Goal: Register for event/course

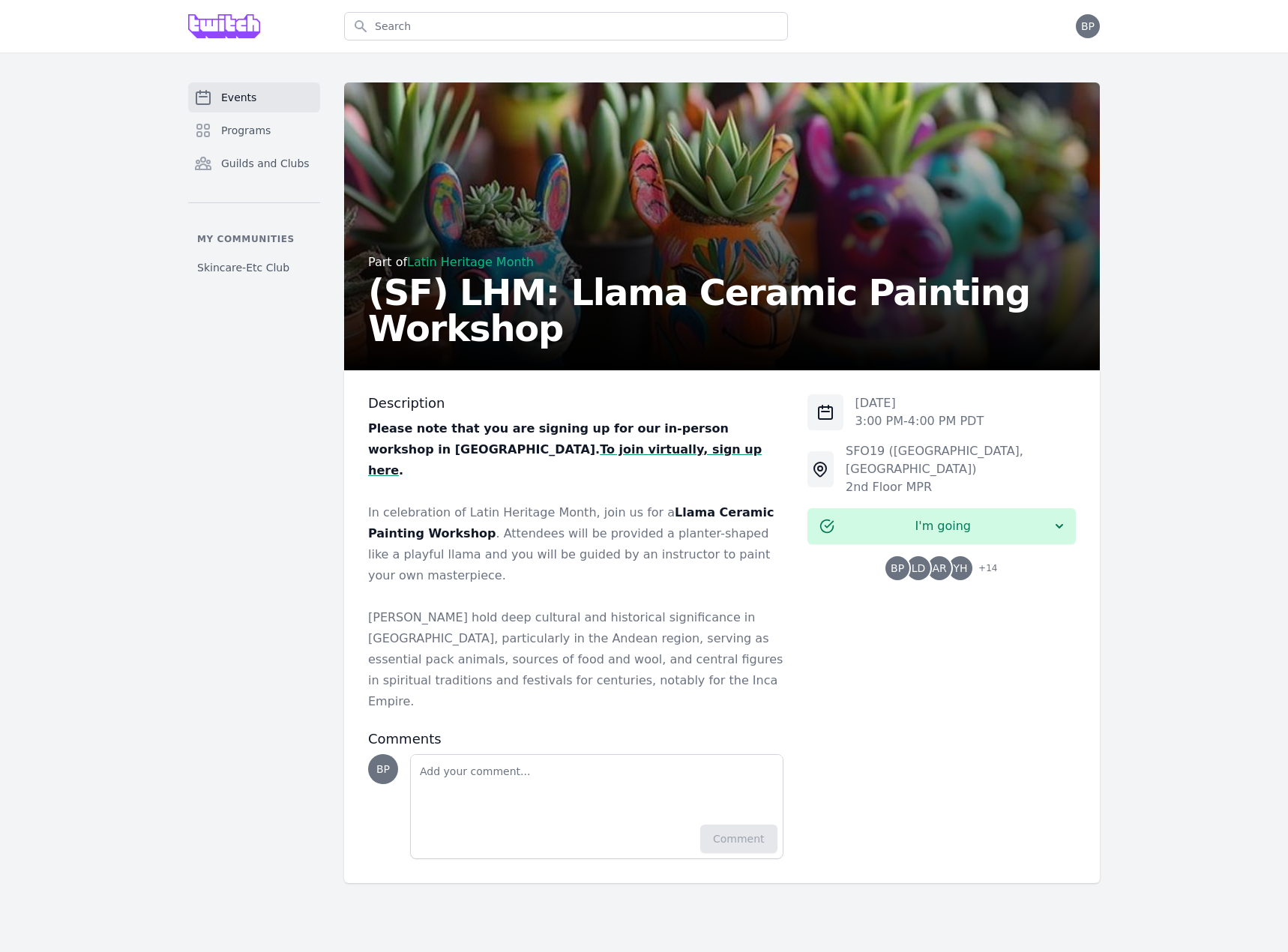
click at [482, 446] on strong "To join virtually, sign up here" at bounding box center [565, 460] width 393 height 35
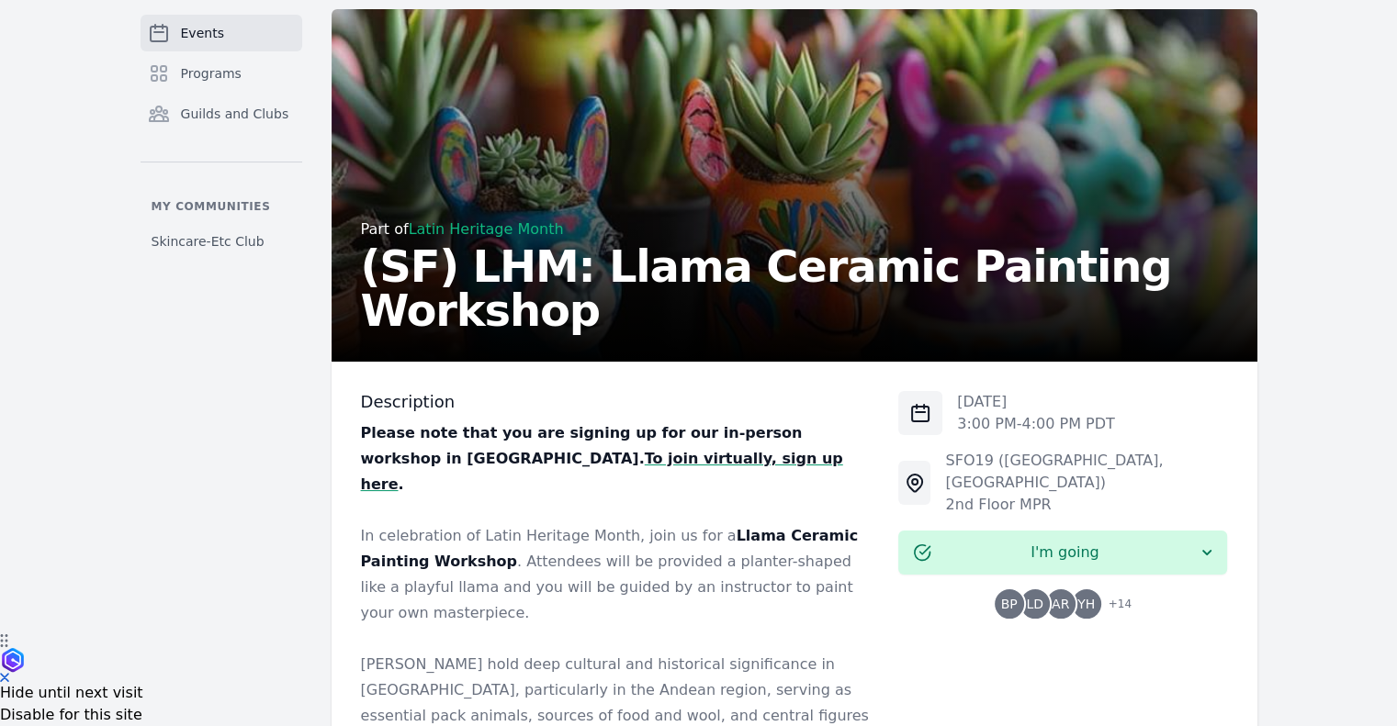
scroll to position [184, 0]
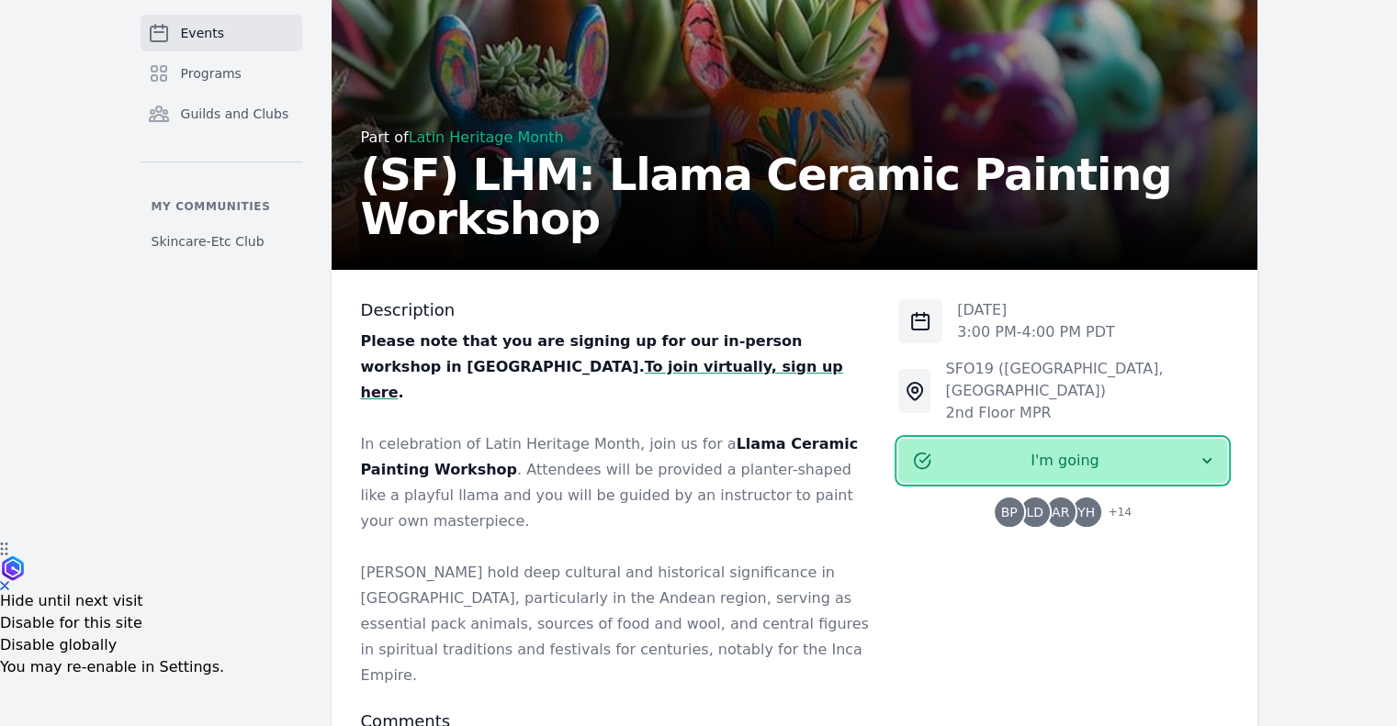
click at [1206, 452] on icon "button" at bounding box center [1207, 461] width 18 height 18
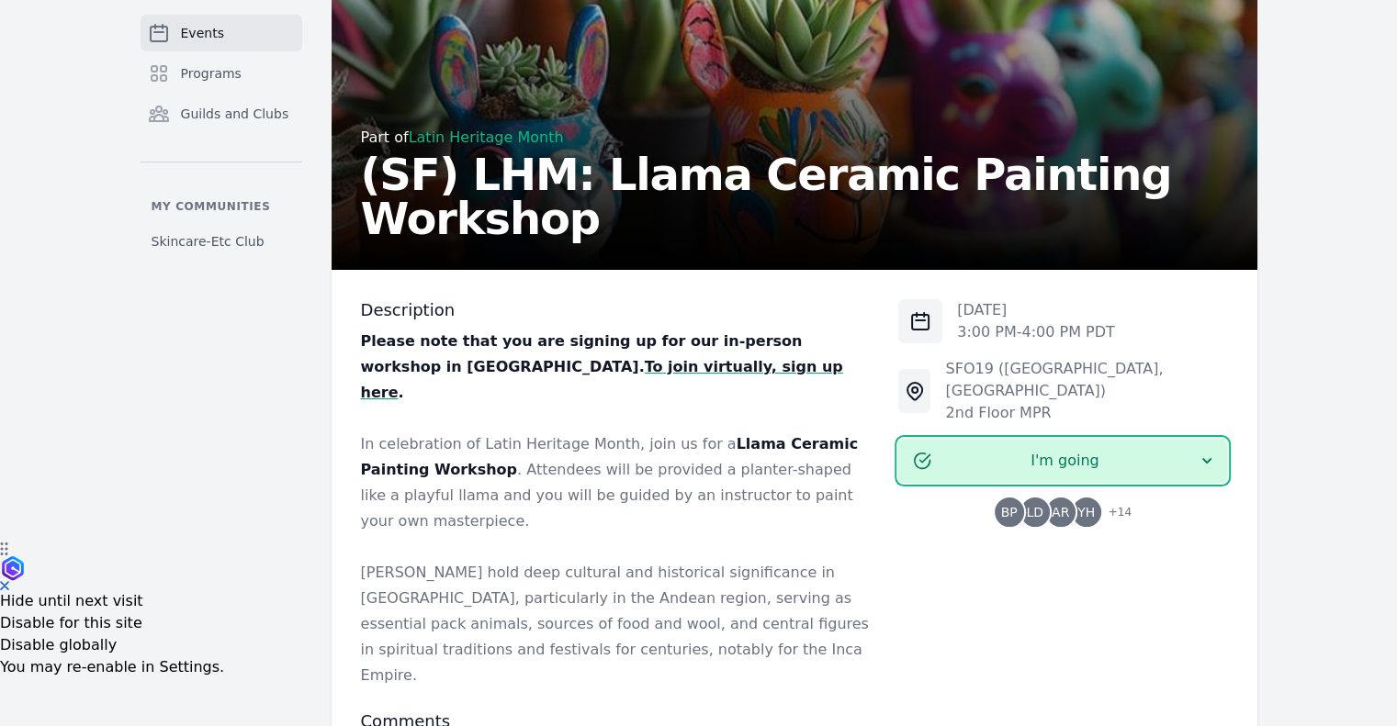
click at [1286, 442] on div "Events Programs Guilds and Clubs My communities Skincare-Etc Club Part of Latin…" at bounding box center [698, 408] width 1397 height 1054
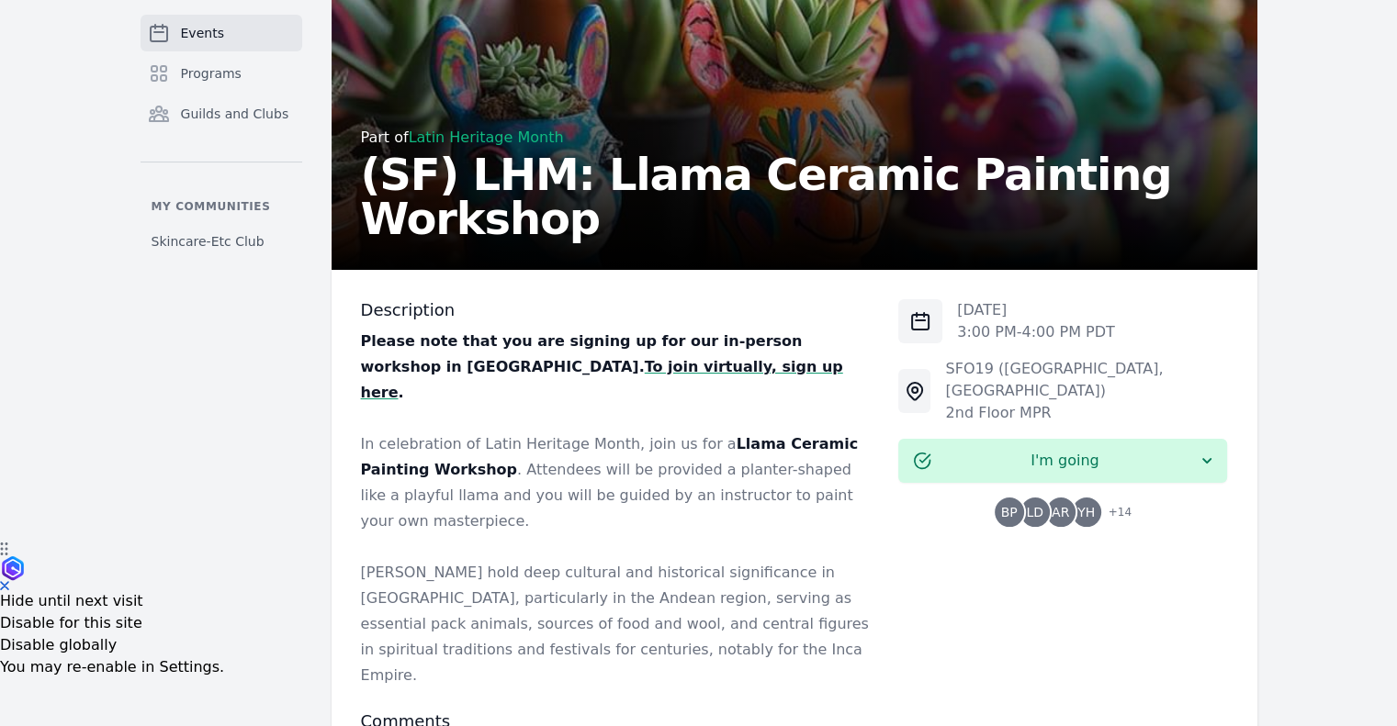
click at [400, 363] on strong "To join virtually, sign up here" at bounding box center [602, 379] width 482 height 43
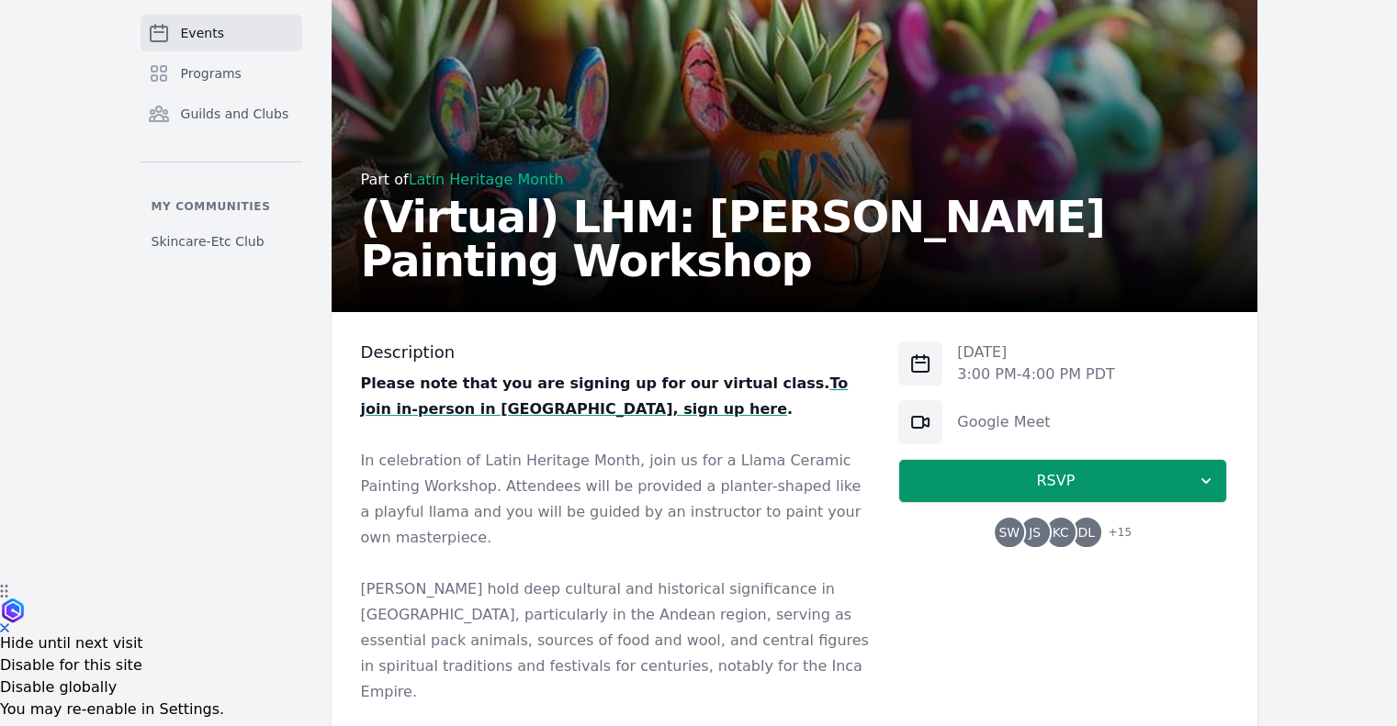
scroll to position [233, 0]
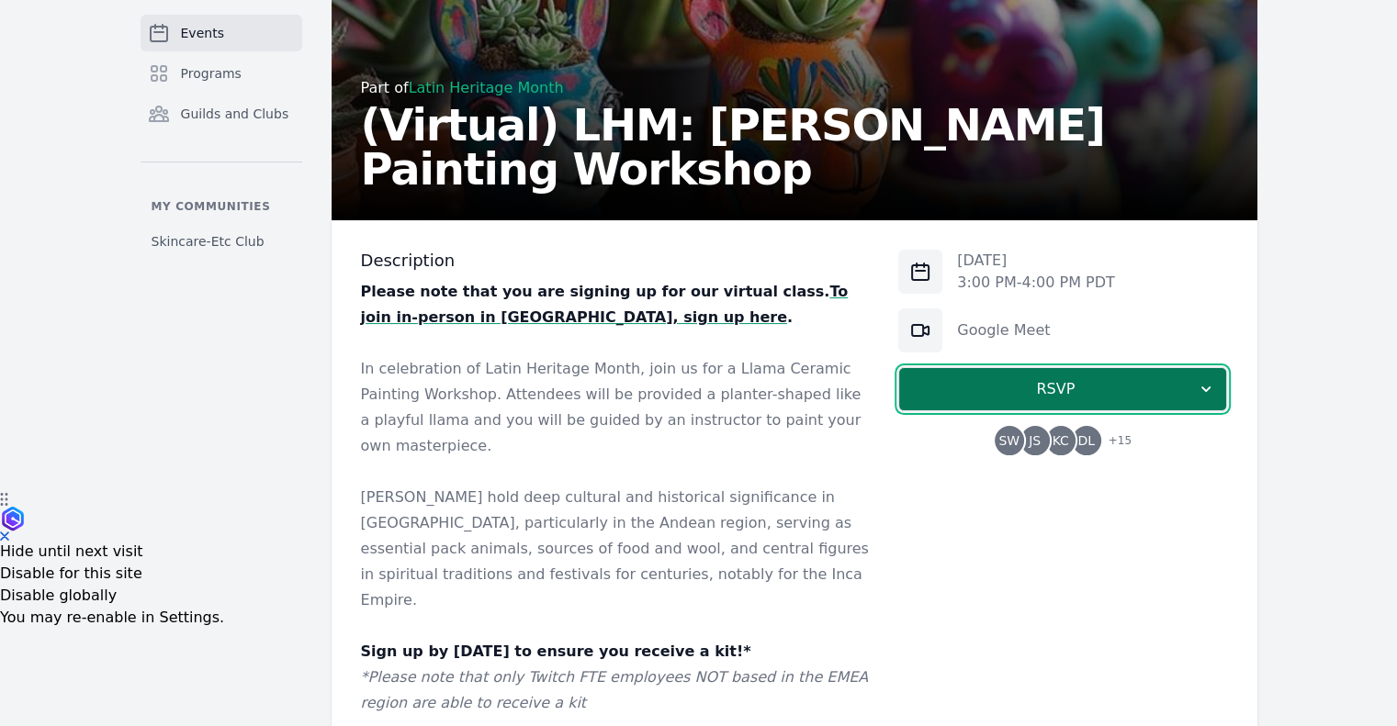
click at [1211, 380] on icon "button" at bounding box center [1206, 389] width 18 height 18
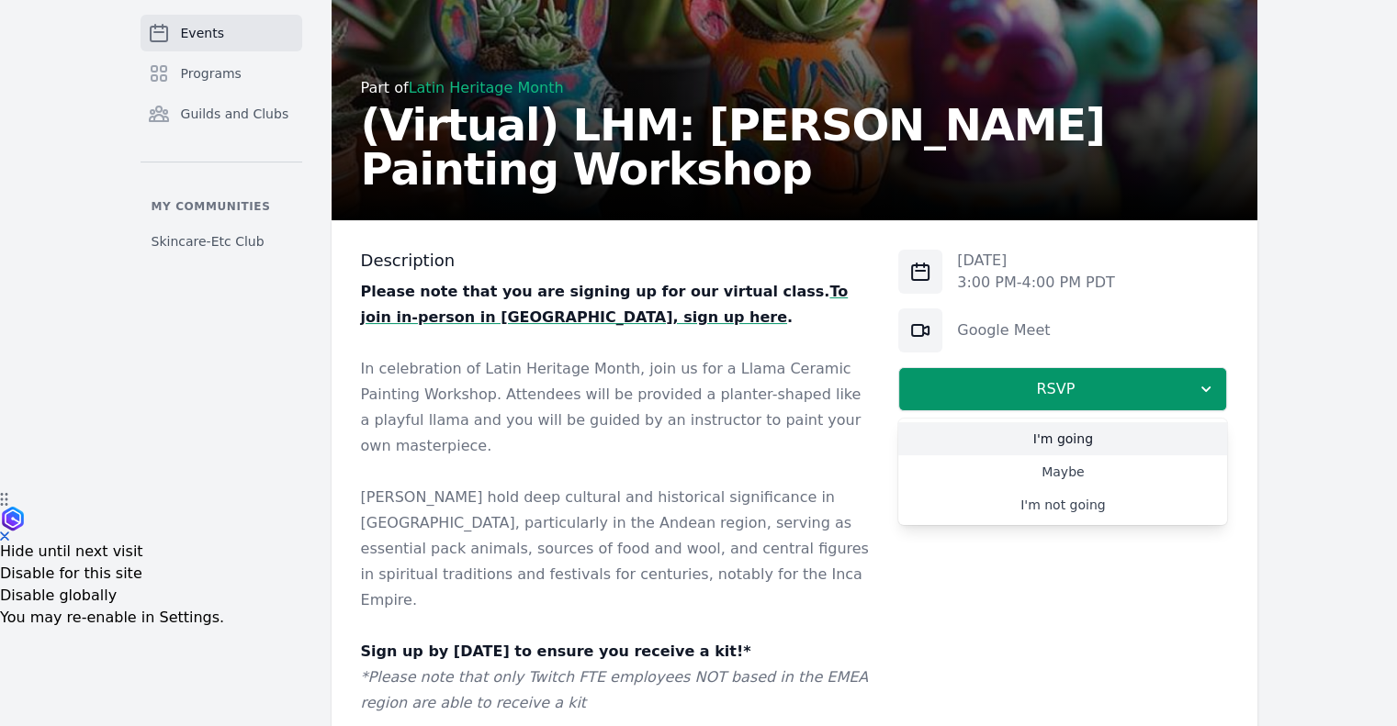
click at [1084, 442] on link "I'm going" at bounding box center [1062, 438] width 329 height 33
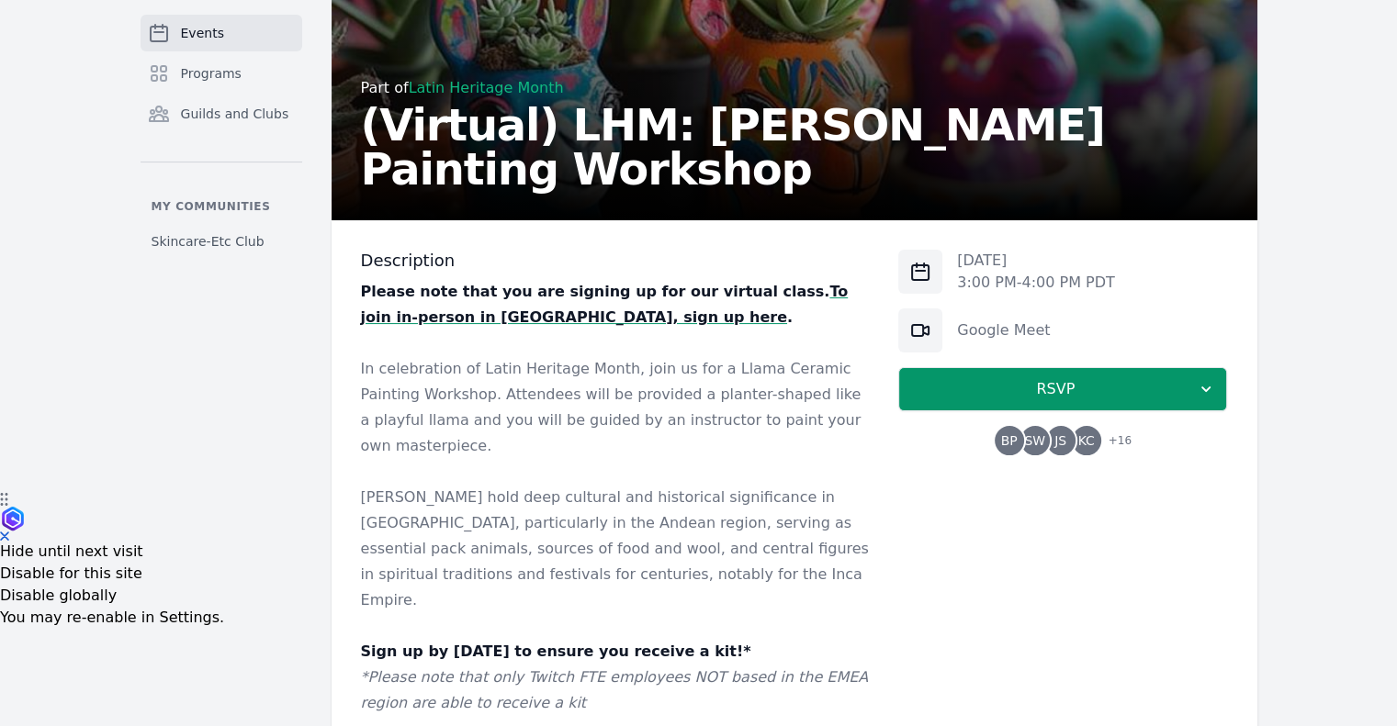
scroll to position [919, 0]
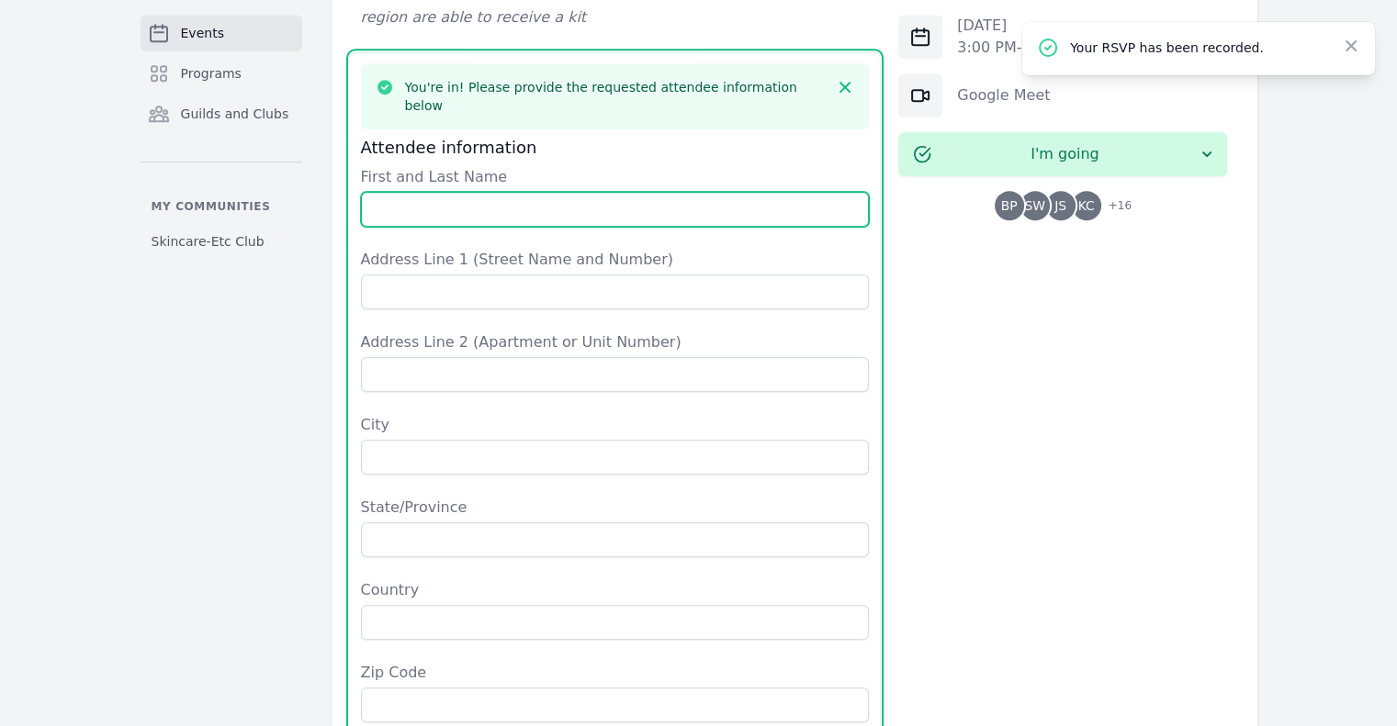
click at [474, 192] on input "First and Last Name" at bounding box center [615, 209] width 509 height 35
type input "brigitte pascual"
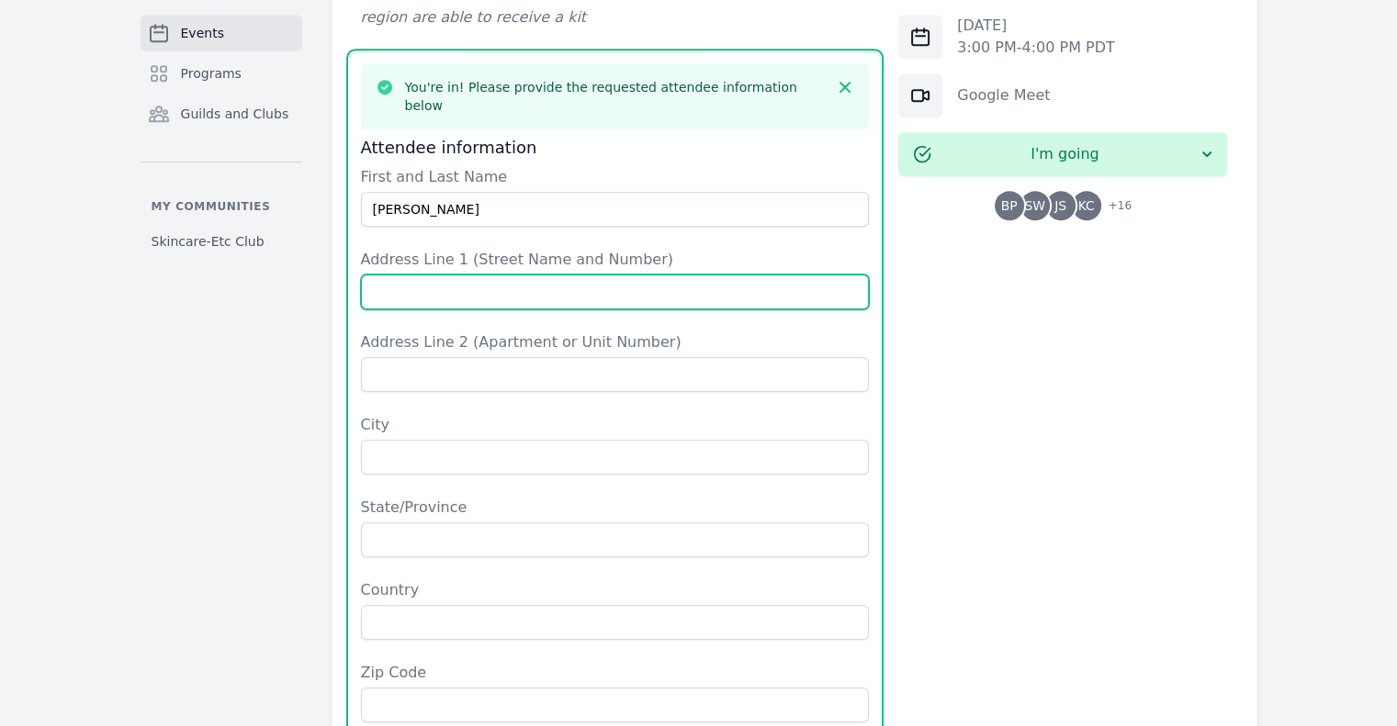
click at [510, 275] on input "Address Line 1 (Street Name and Number)" at bounding box center [615, 292] width 509 height 35
type input "537 W Dryden St"
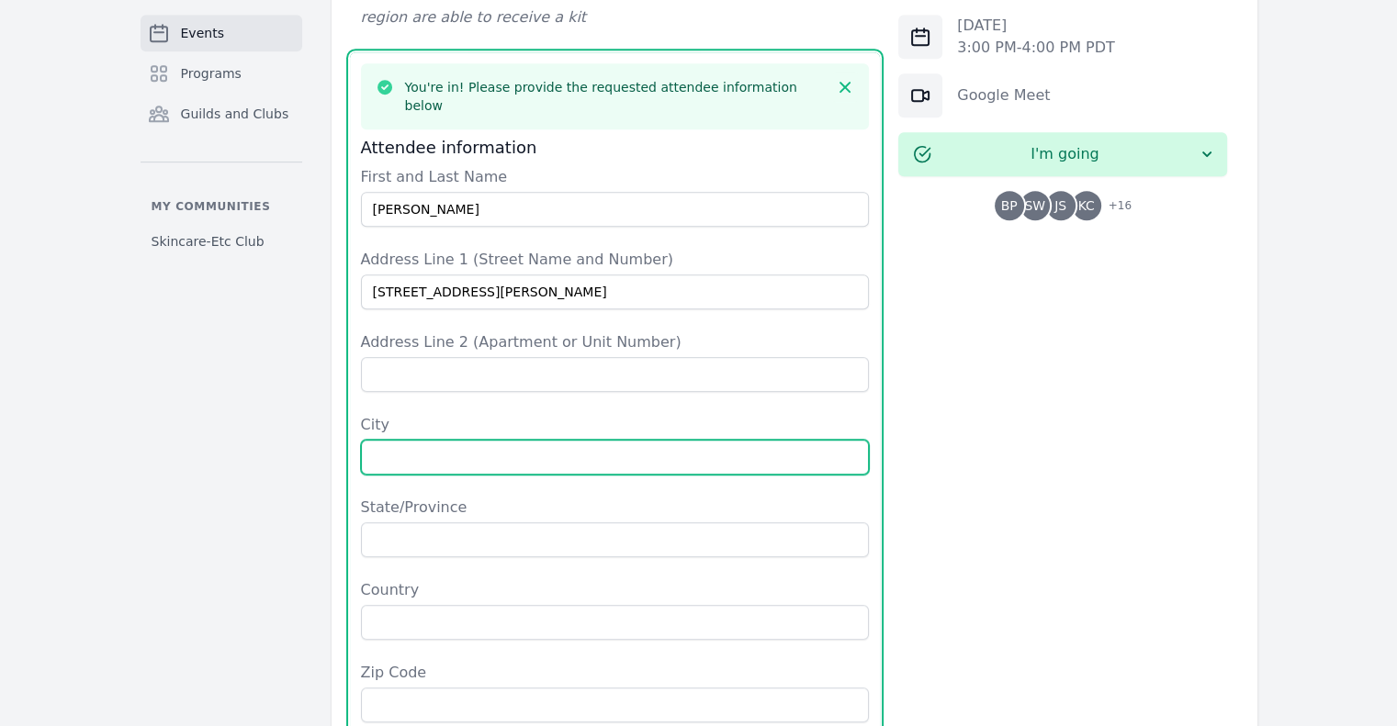
click at [537, 440] on input "City" at bounding box center [615, 457] width 509 height 35
type input "glendale"
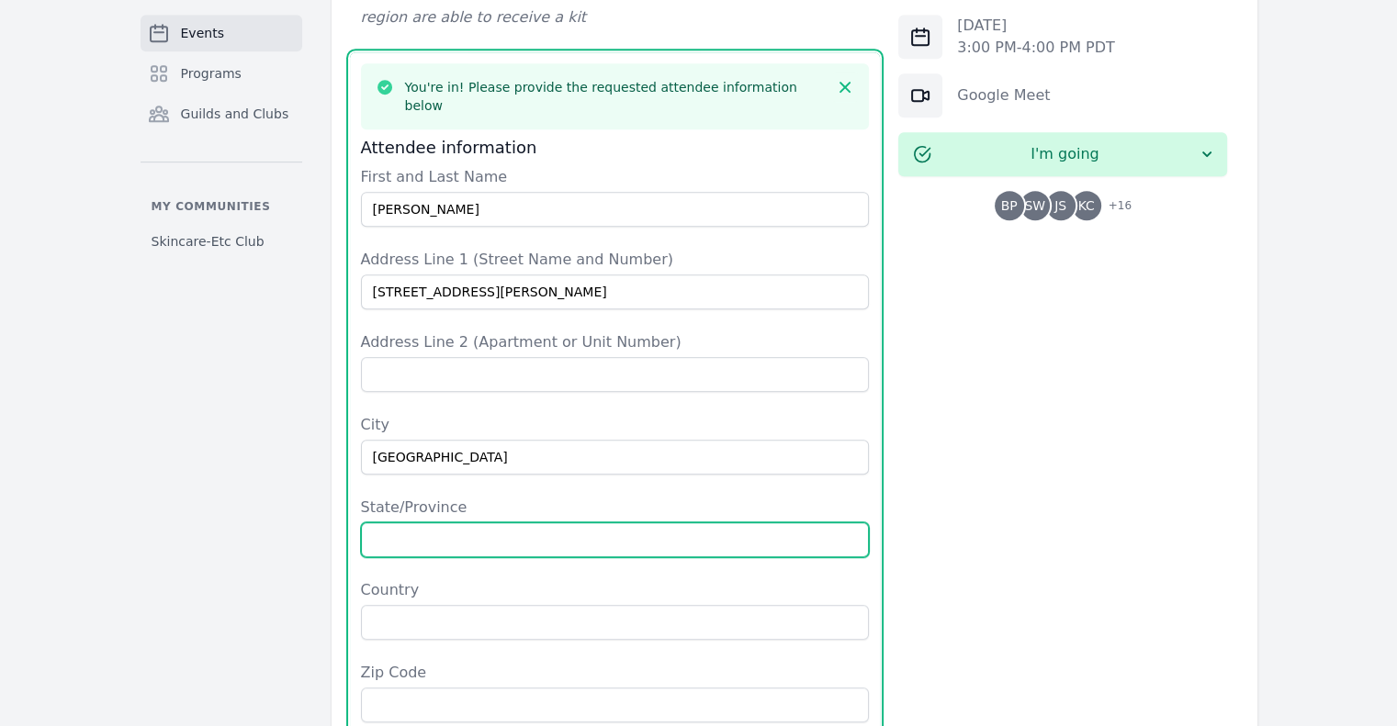
click at [583, 523] on input "State/Province" at bounding box center [615, 540] width 509 height 35
type input "california"
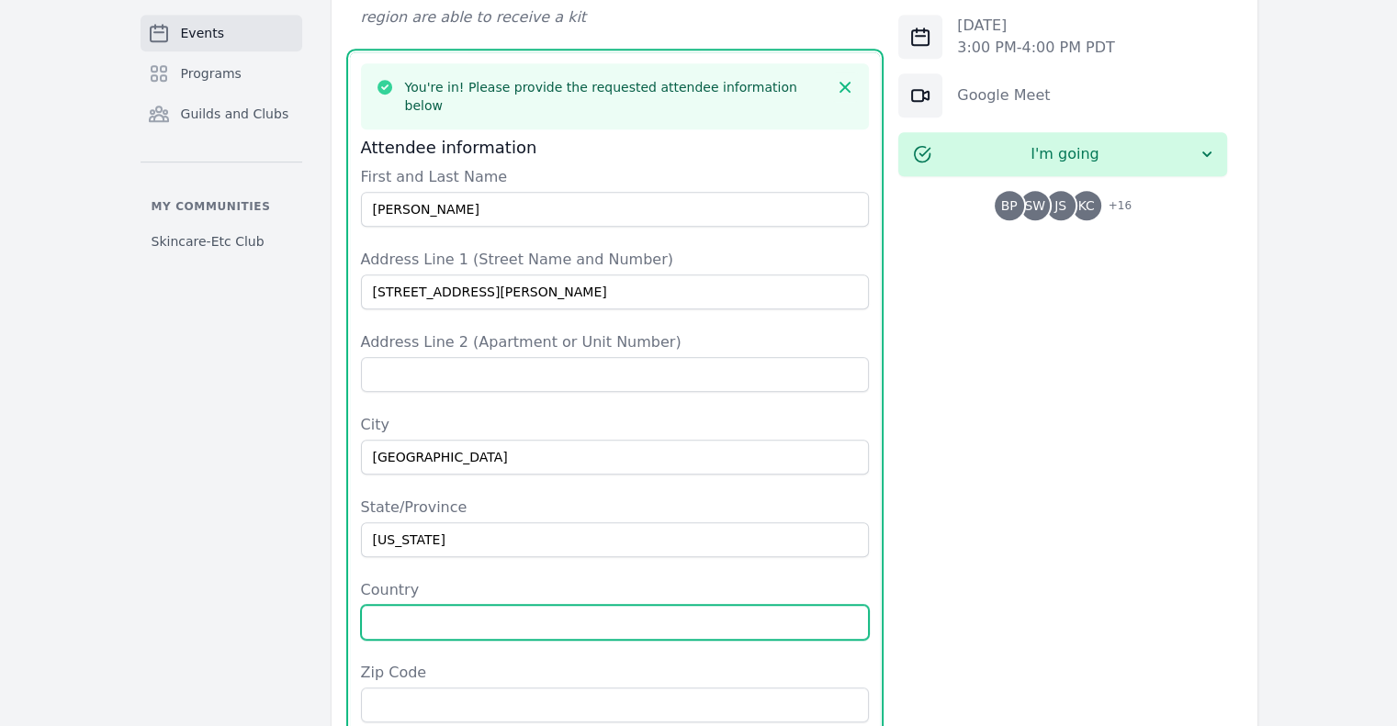
click at [557, 605] on input "Country" at bounding box center [615, 622] width 509 height 35
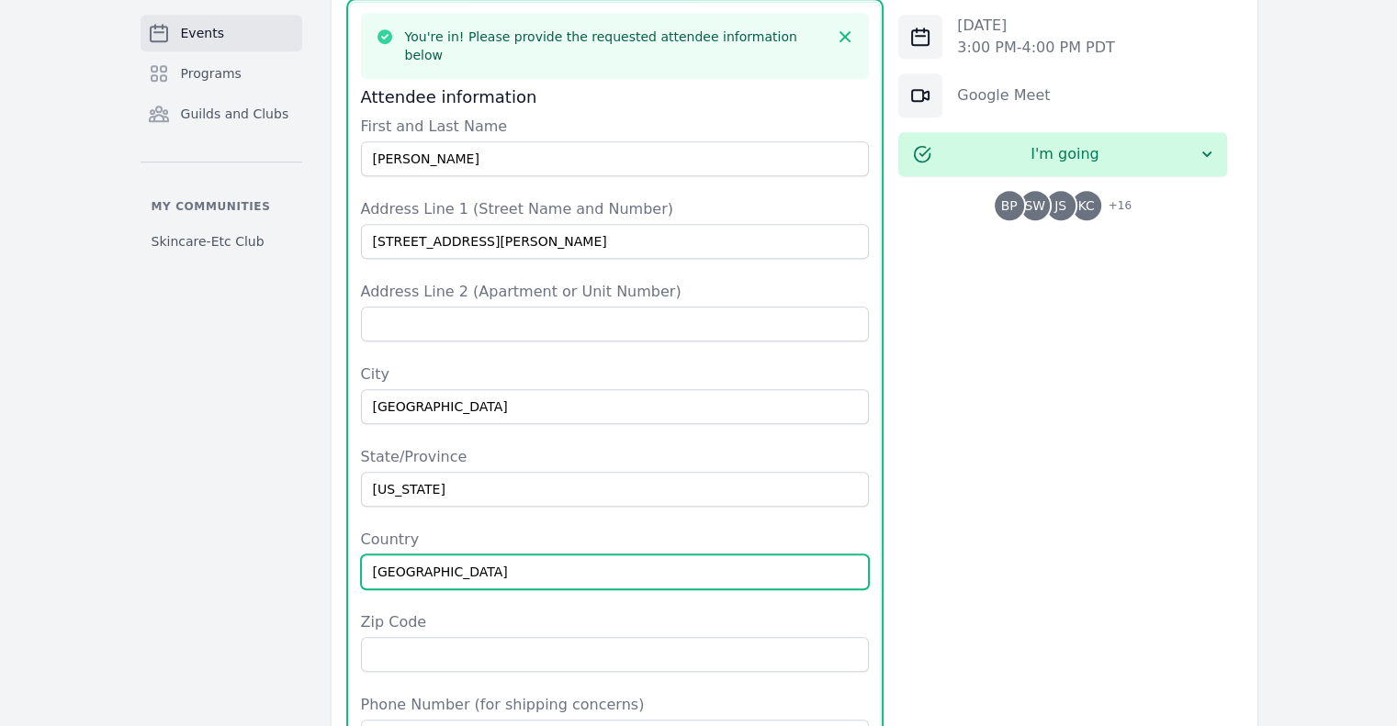
scroll to position [1103, 0]
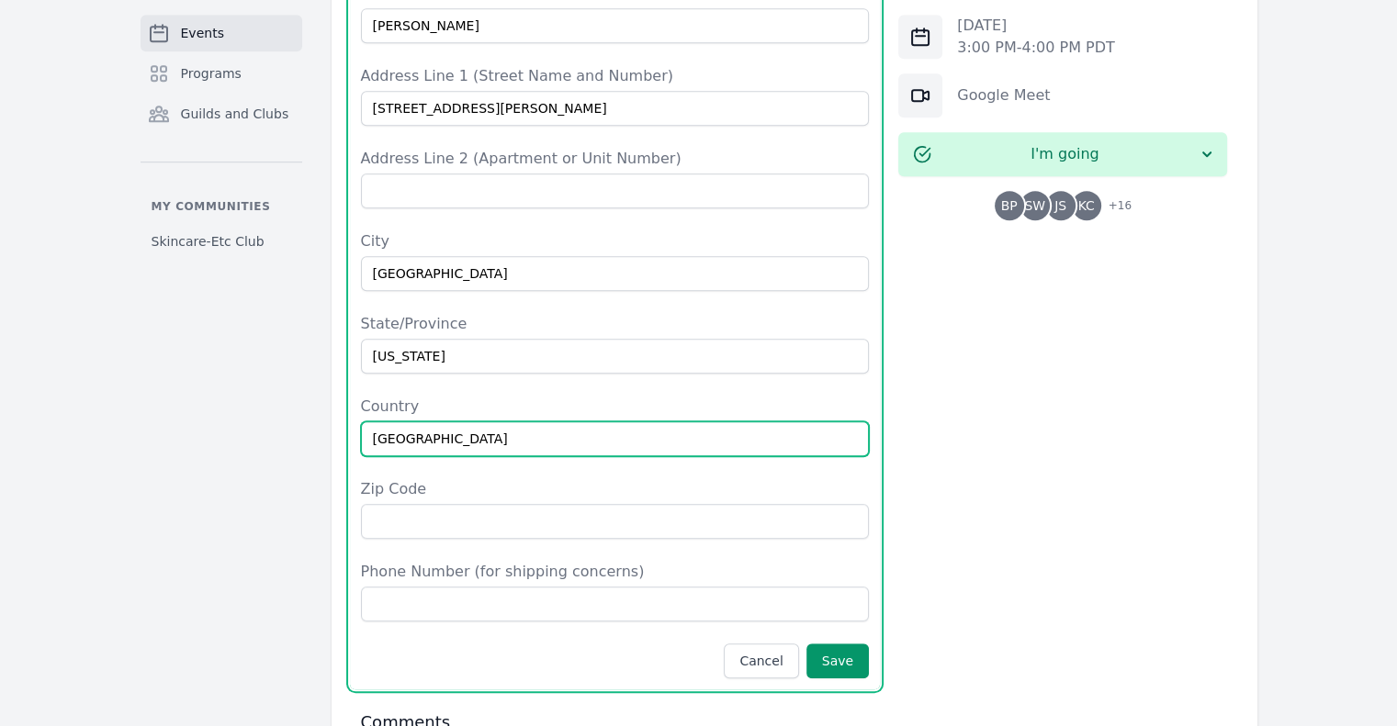
type input "USA"
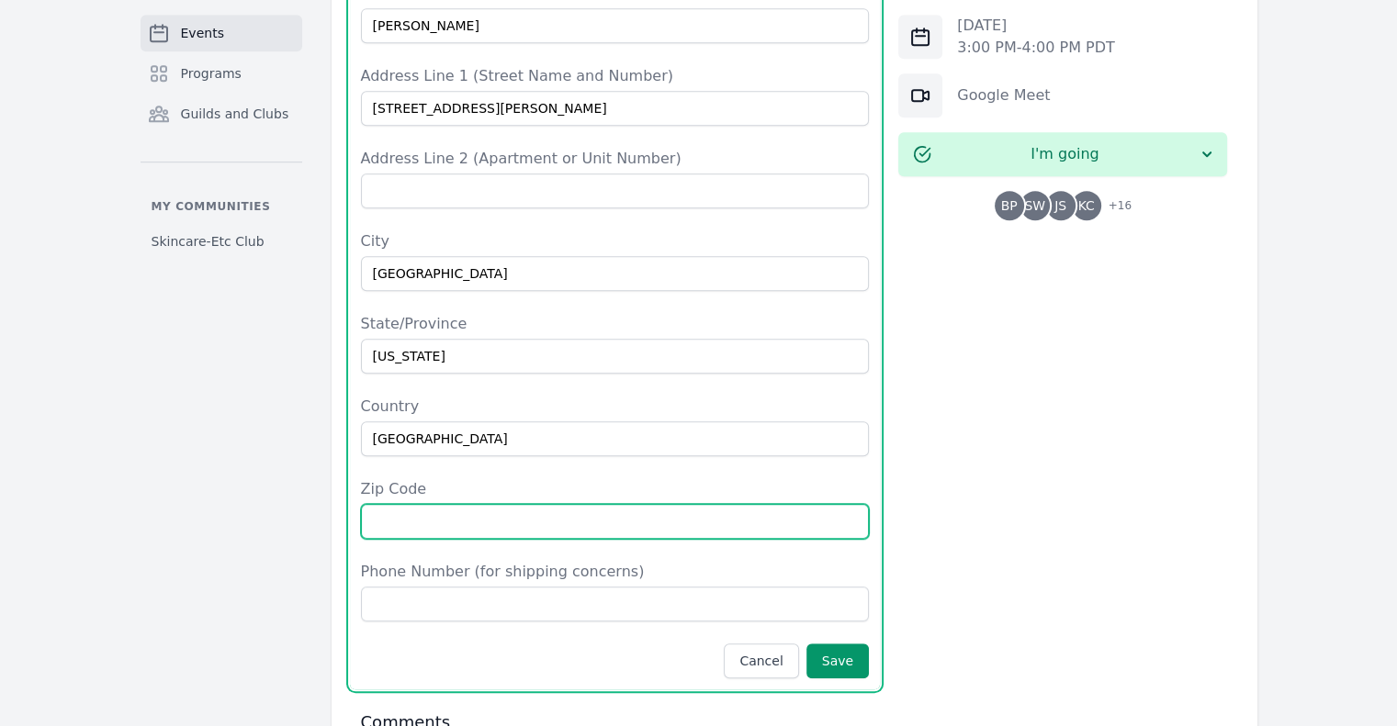
click at [642, 504] on input "Zip Code" at bounding box center [615, 521] width 509 height 35
type input "91202"
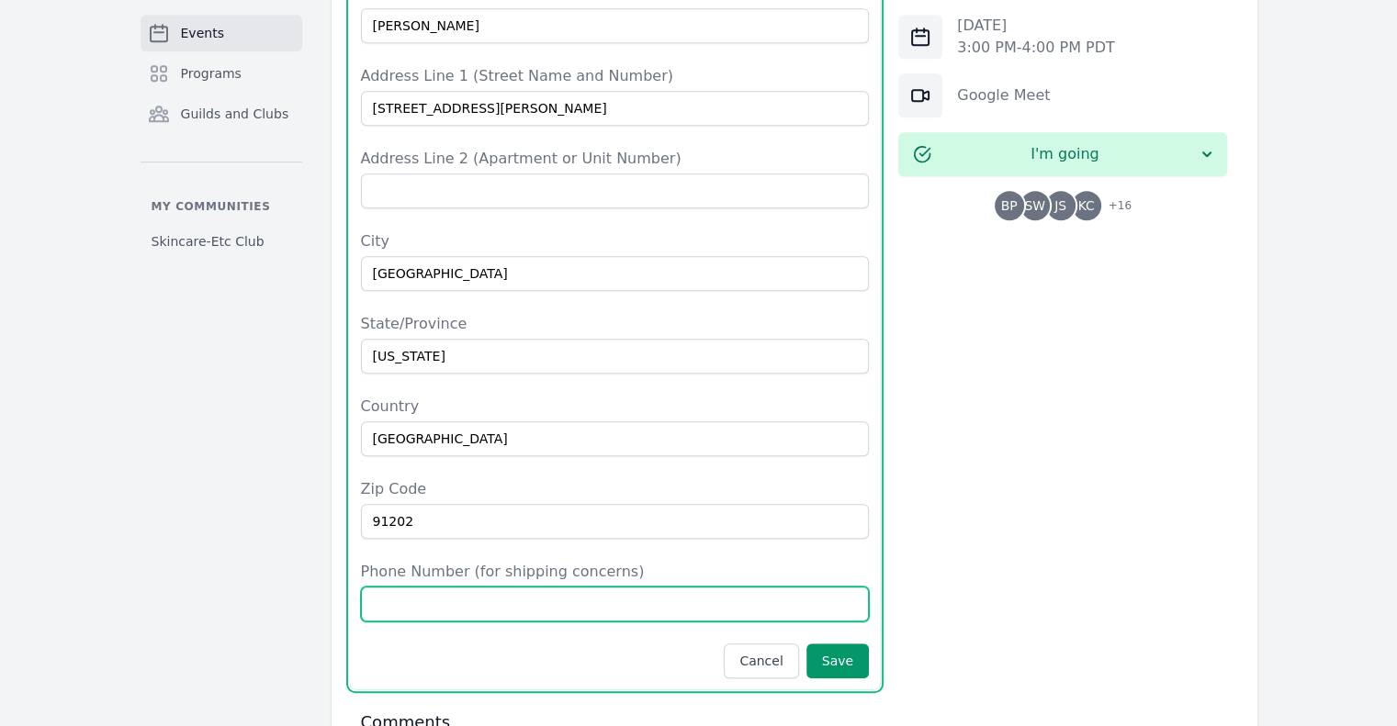
click at [580, 587] on input "Phone Number (for shipping concerns)" at bounding box center [615, 604] width 509 height 35
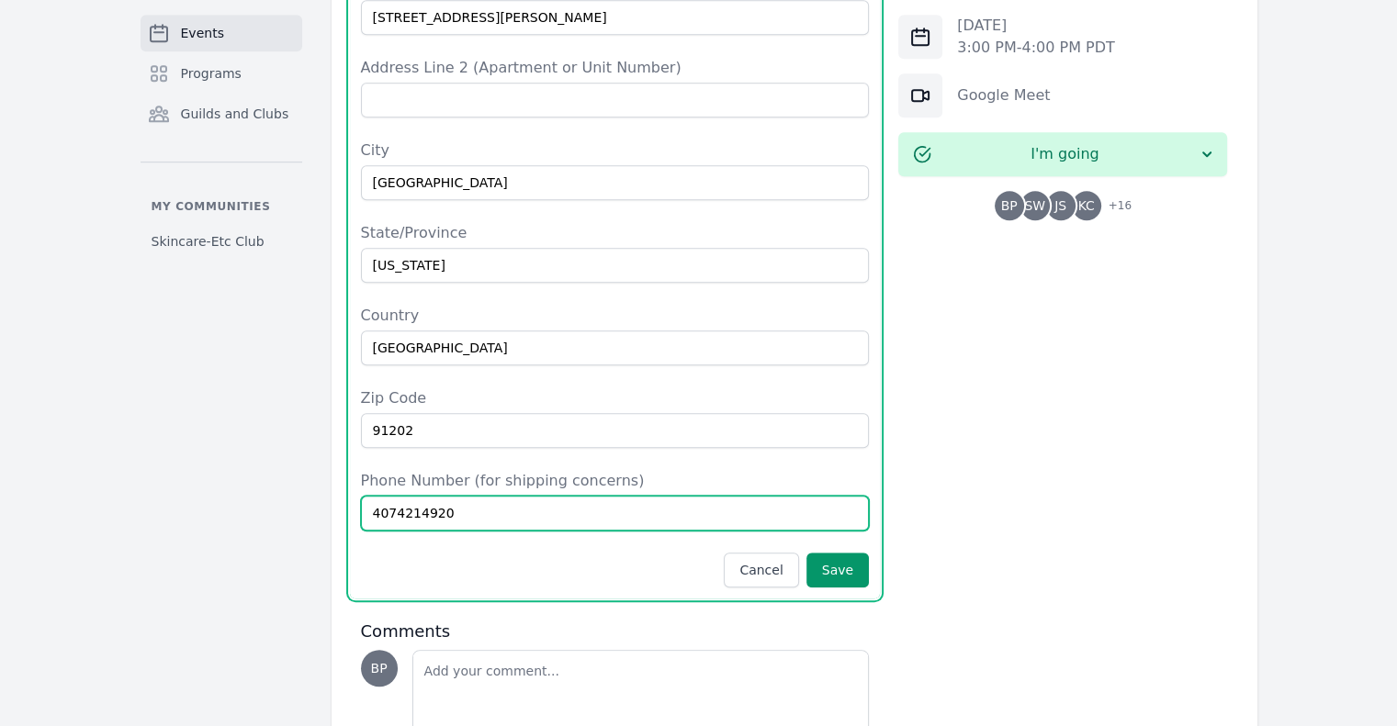
scroll to position [1195, 0]
type input "4074214920"
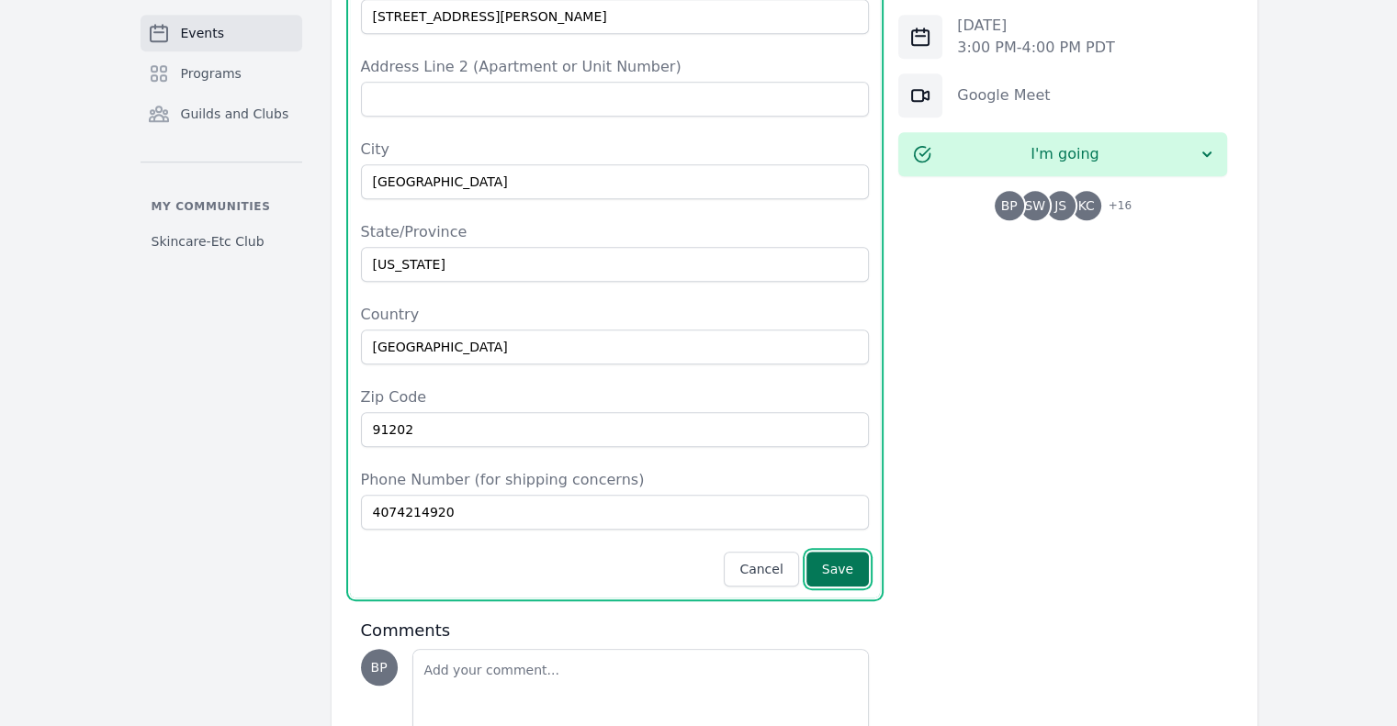
click at [850, 552] on button "Save" at bounding box center [837, 569] width 62 height 35
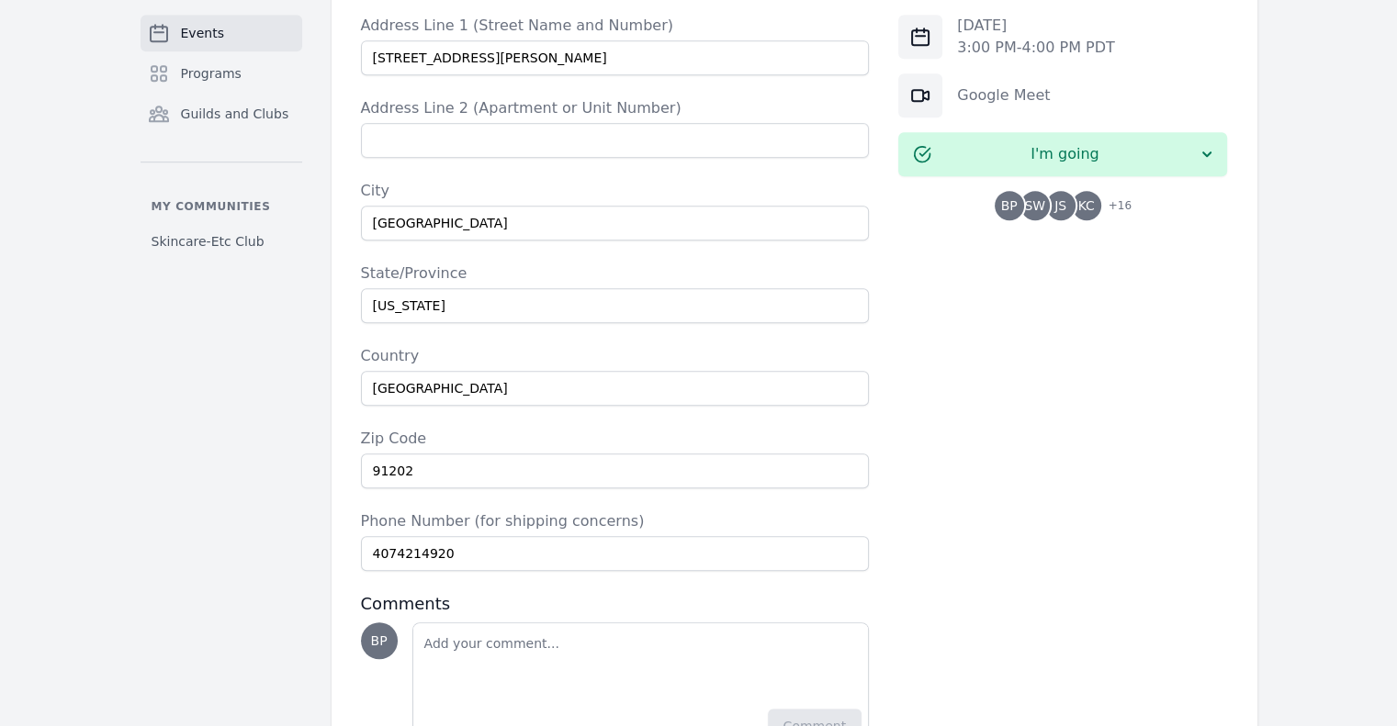
scroll to position [1104, 0]
